Goal: Check status: Check status

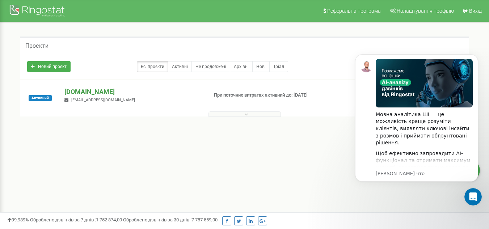
click at [99, 90] on p "[DOMAIN_NAME]" at bounding box center [133, 91] width 138 height 9
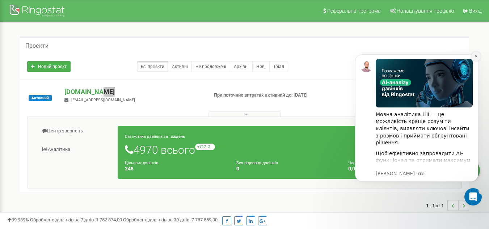
click at [476, 55] on icon "Dismiss notification" at bounding box center [476, 56] width 4 height 4
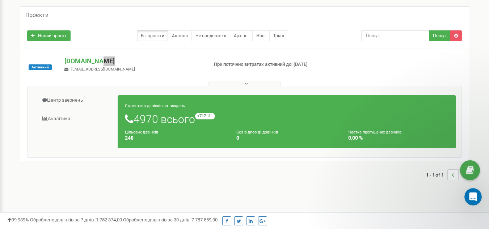
scroll to position [72, 0]
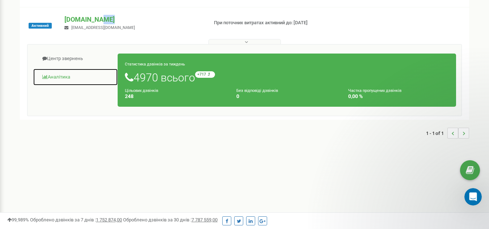
click at [68, 80] on link "Аналiтика" at bounding box center [75, 77] width 85 height 18
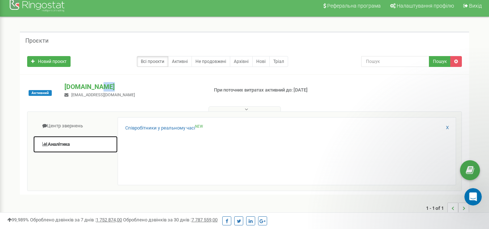
scroll to position [0, 0]
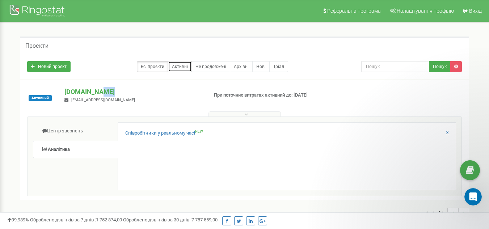
click at [184, 68] on link "Активні" at bounding box center [180, 66] width 24 height 11
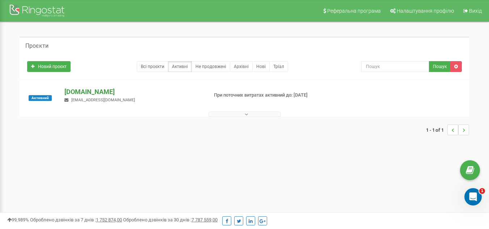
click at [95, 92] on p "[DOMAIN_NAME]" at bounding box center [133, 91] width 138 height 9
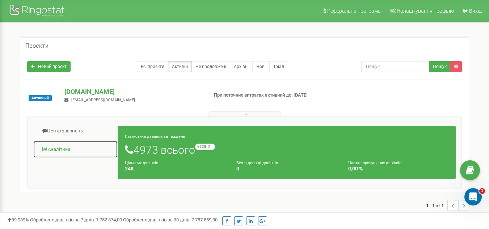
click at [68, 147] on link "Аналiтика" at bounding box center [75, 150] width 85 height 18
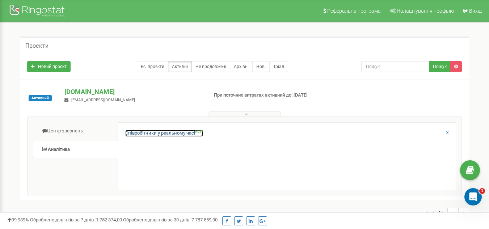
click at [160, 135] on link "Співробітники у реальному часі NEW" at bounding box center [164, 133] width 78 height 7
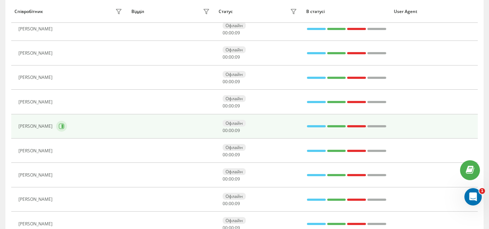
scroll to position [217, 0]
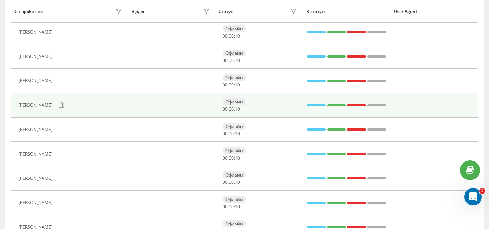
click at [61, 108] on div "Четверг Олег Вікторович" at bounding box center [70, 105] width 105 height 12
click at [124, 105] on div "Четверг Олег Вікторович" at bounding box center [70, 105] width 105 height 12
click at [361, 107] on div at bounding box center [356, 105] width 19 height 9
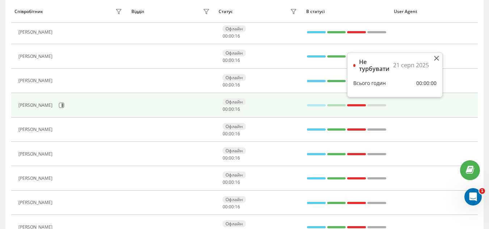
click at [358, 108] on div at bounding box center [356, 105] width 19 height 9
click at [331, 106] on div at bounding box center [336, 105] width 19 height 2
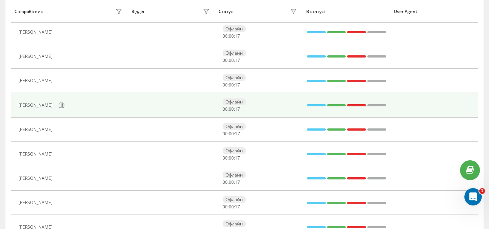
click at [322, 109] on div at bounding box center [316, 105] width 19 height 9
click at [388, 109] on td at bounding box center [347, 105] width 88 height 24
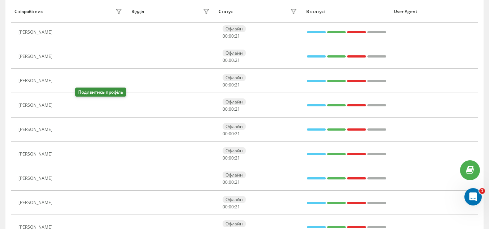
click at [63, 104] on icon at bounding box center [61, 106] width 6 height 6
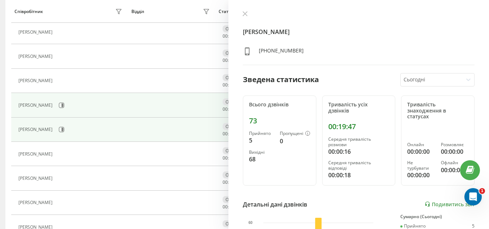
click at [65, 133] on div "Седляр Роман Миколайович" at bounding box center [70, 130] width 105 height 12
click at [64, 129] on icon at bounding box center [62, 130] width 6 height 6
click at [63, 106] on icon at bounding box center [63, 106] width 2 height 4
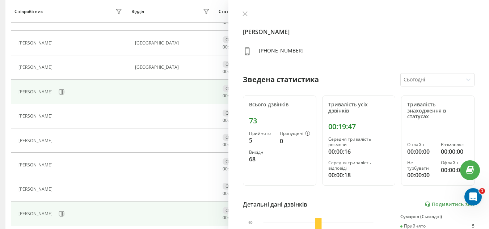
scroll to position [72, 0]
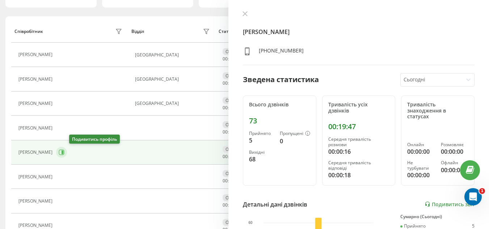
click at [64, 153] on icon at bounding box center [62, 153] width 6 height 6
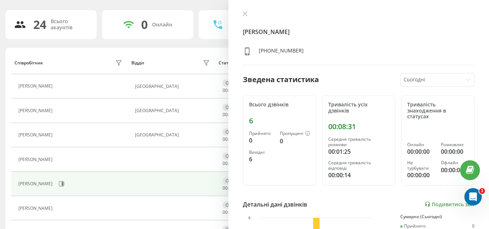
scroll to position [28, 0]
